Goal: Entertainment & Leisure: Consume media (video, audio)

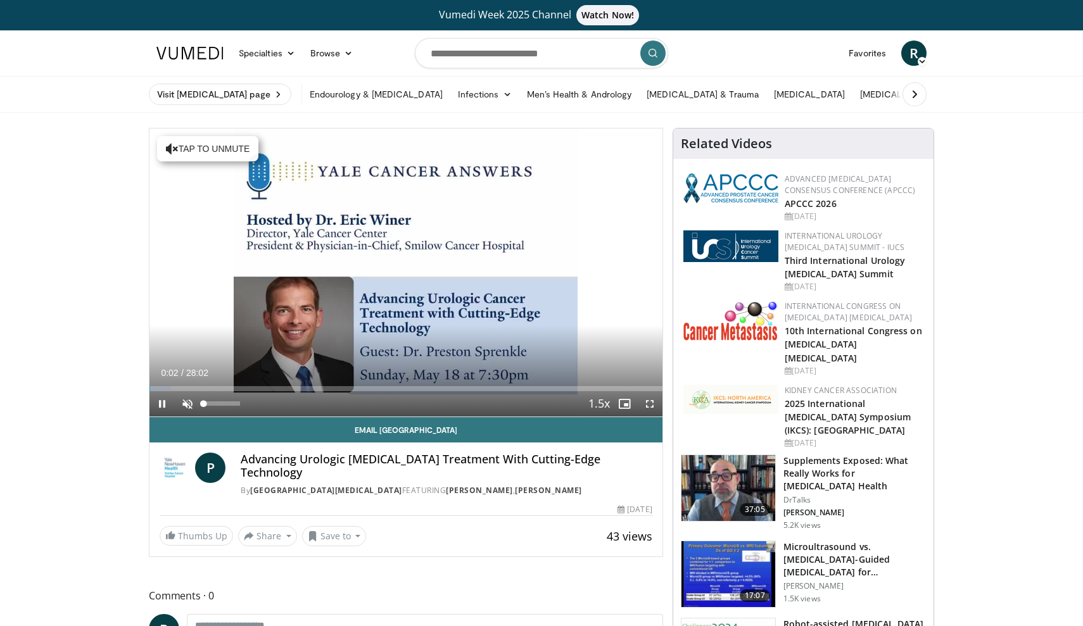
click at [186, 404] on span "Video Player" at bounding box center [187, 403] width 25 height 25
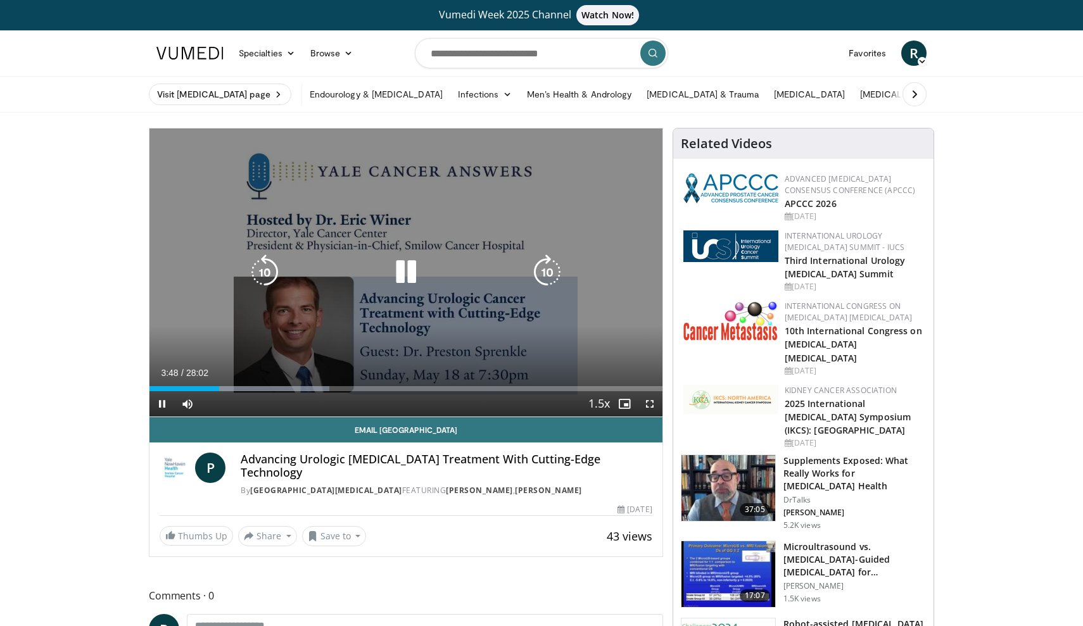
click at [547, 157] on div "10 seconds Tap to unmute" at bounding box center [405, 273] width 513 height 288
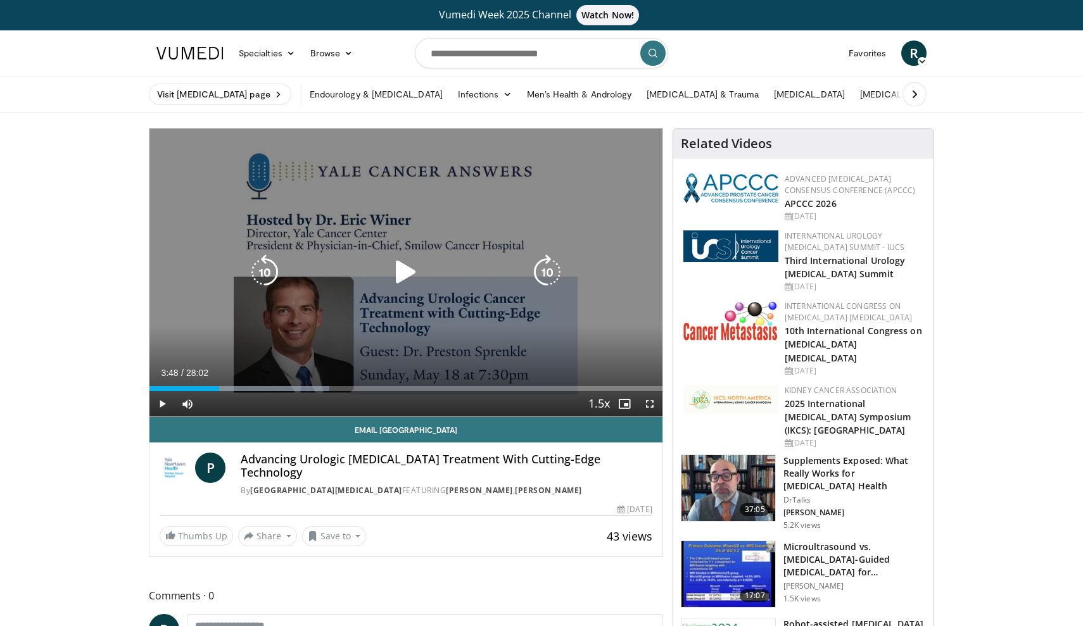
click at [398, 276] on icon "Video Player" at bounding box center [405, 272] width 35 height 35
